Goal: Task Accomplishment & Management: Manage account settings

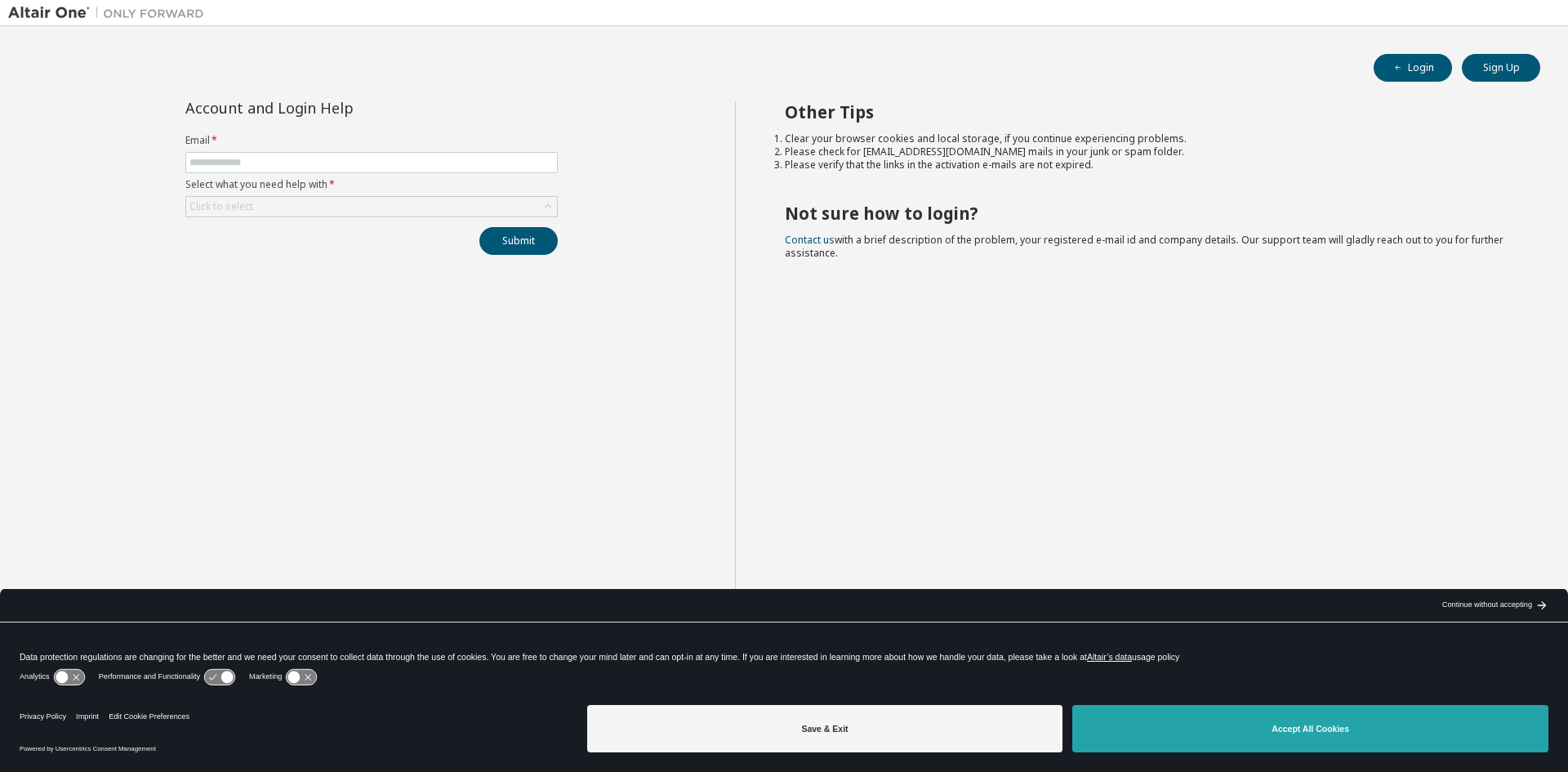
click at [1213, 714] on button "Accept All Cookies" at bounding box center [1310, 728] width 476 height 47
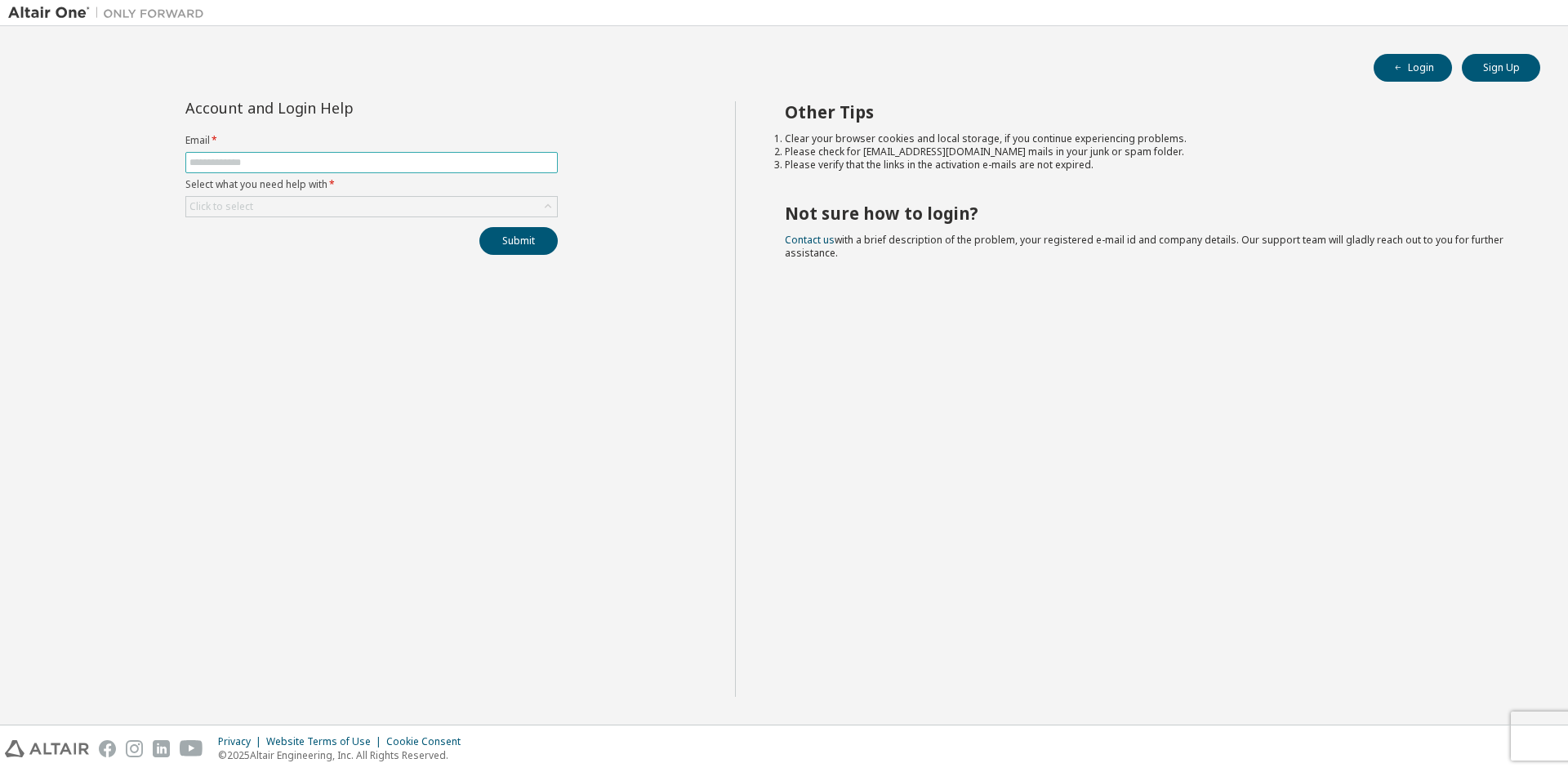
click at [219, 157] on input "text" at bounding box center [371, 162] width 364 height 13
type input "**********"
click at [287, 204] on div "Click to select" at bounding box center [371, 206] width 371 height 20
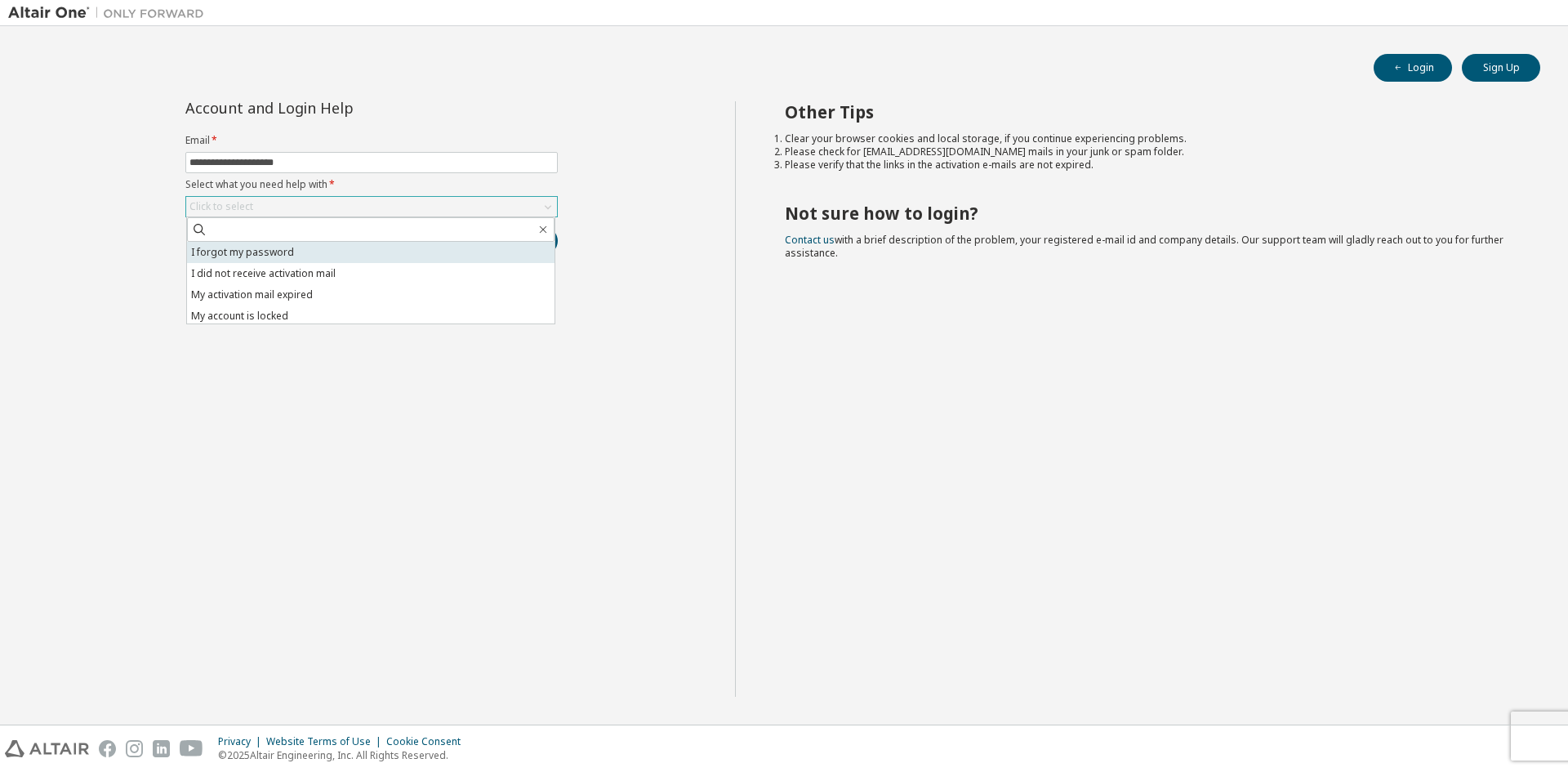
click at [282, 254] on li "I forgot my password" at bounding box center [370, 252] width 368 height 21
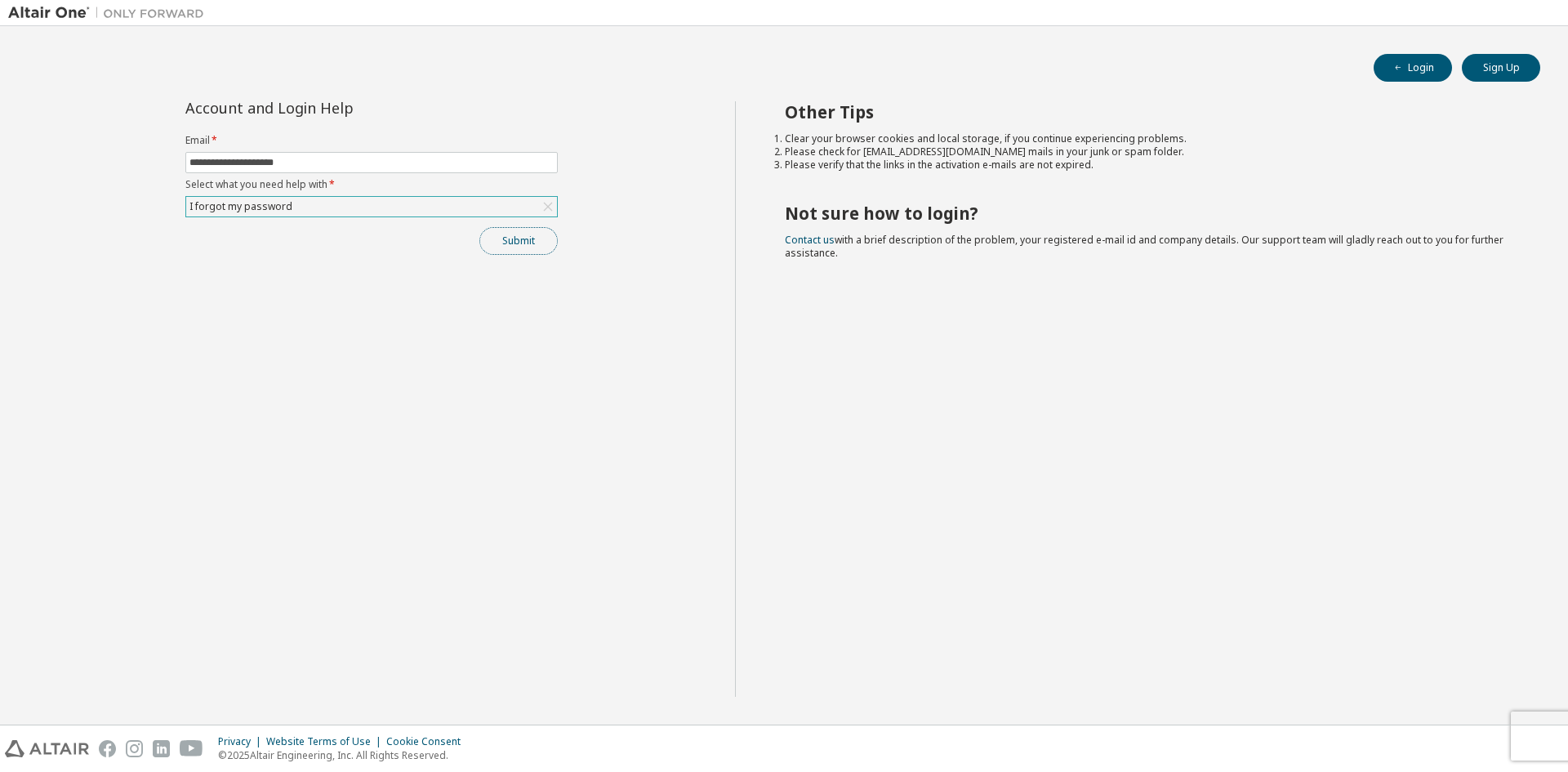
click at [518, 244] on button "Submit" at bounding box center [518, 241] width 79 height 27
